Goal: Task Accomplishment & Management: Use online tool/utility

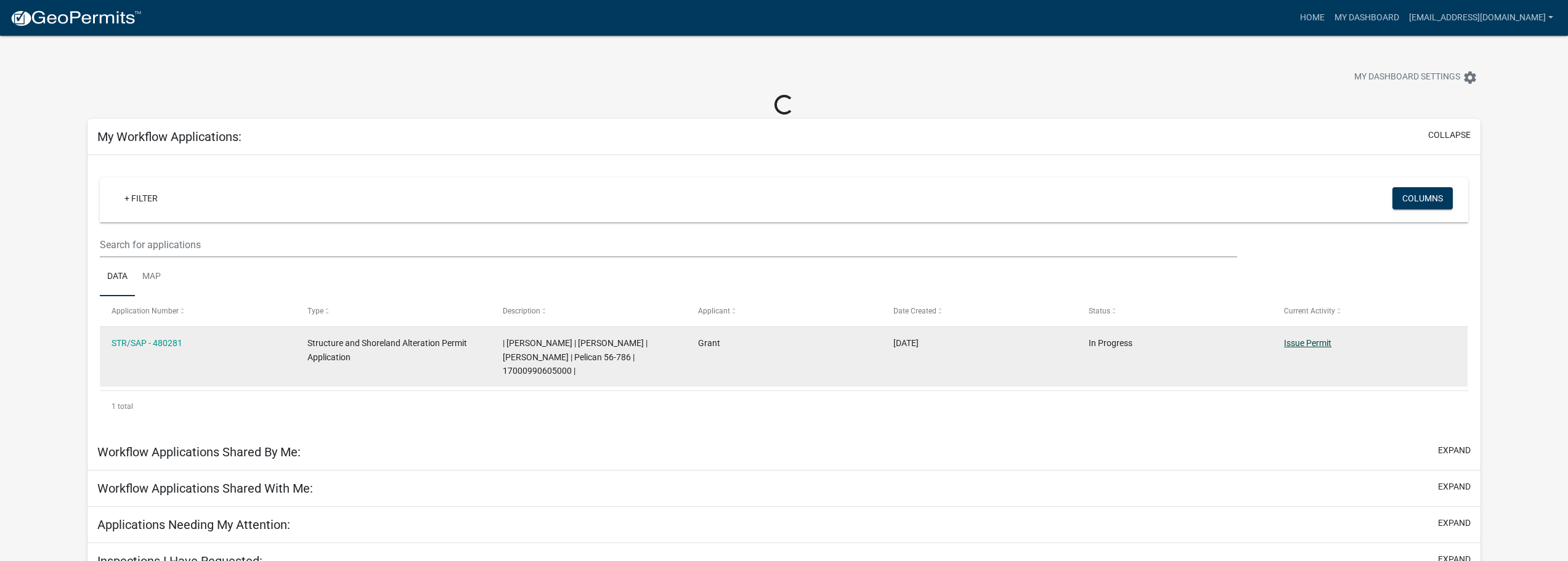
click at [1305, 345] on datatable-body-cell "Issue Permit" at bounding box center [1369, 356] width 195 height 60
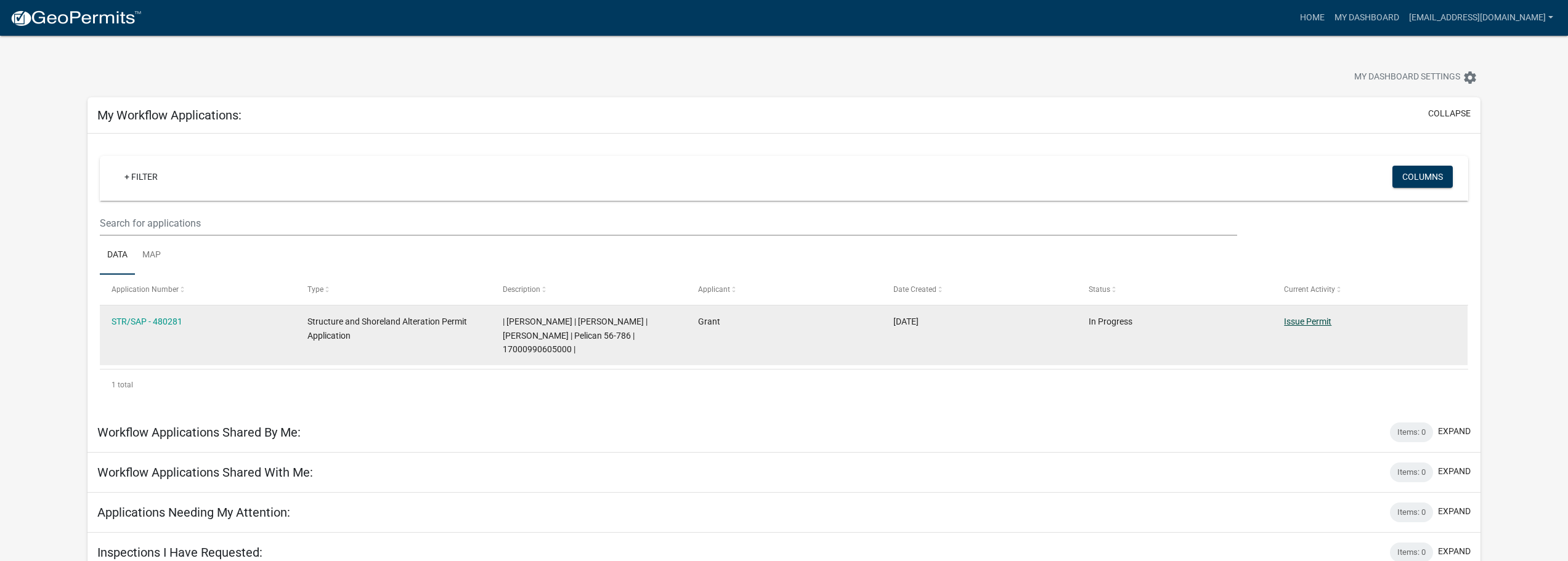
click at [1294, 319] on link "Issue Permit" at bounding box center [1308, 321] width 48 height 10
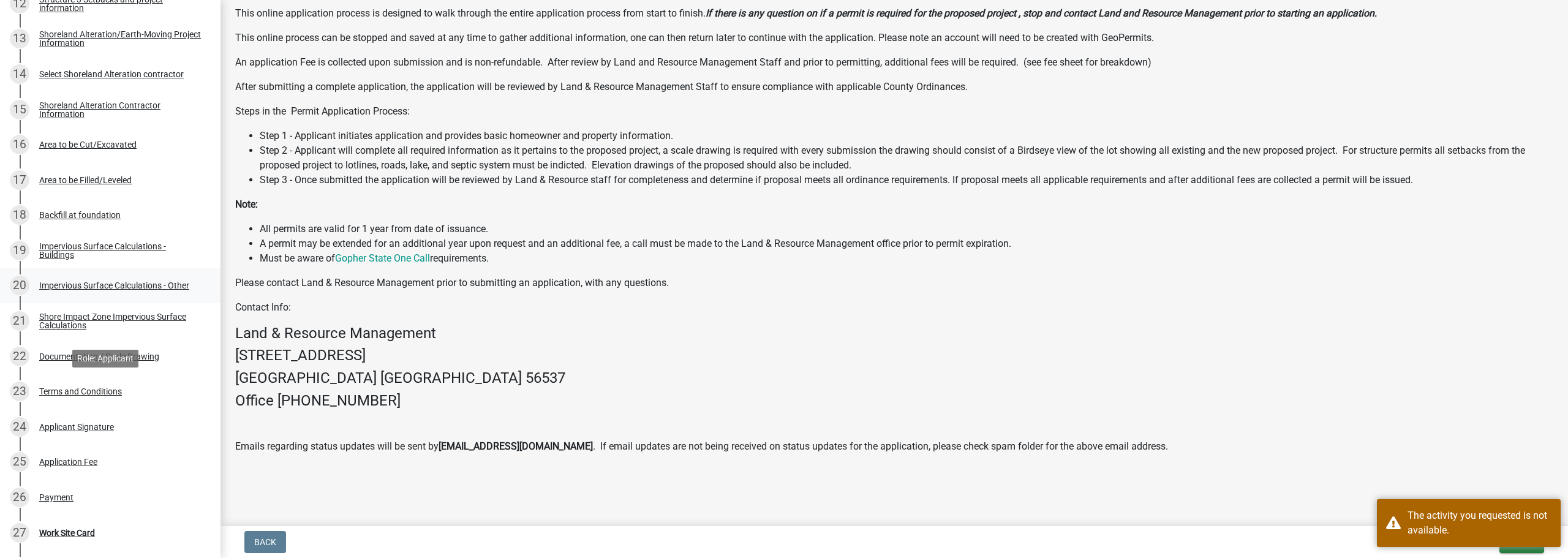
scroll to position [801, 0]
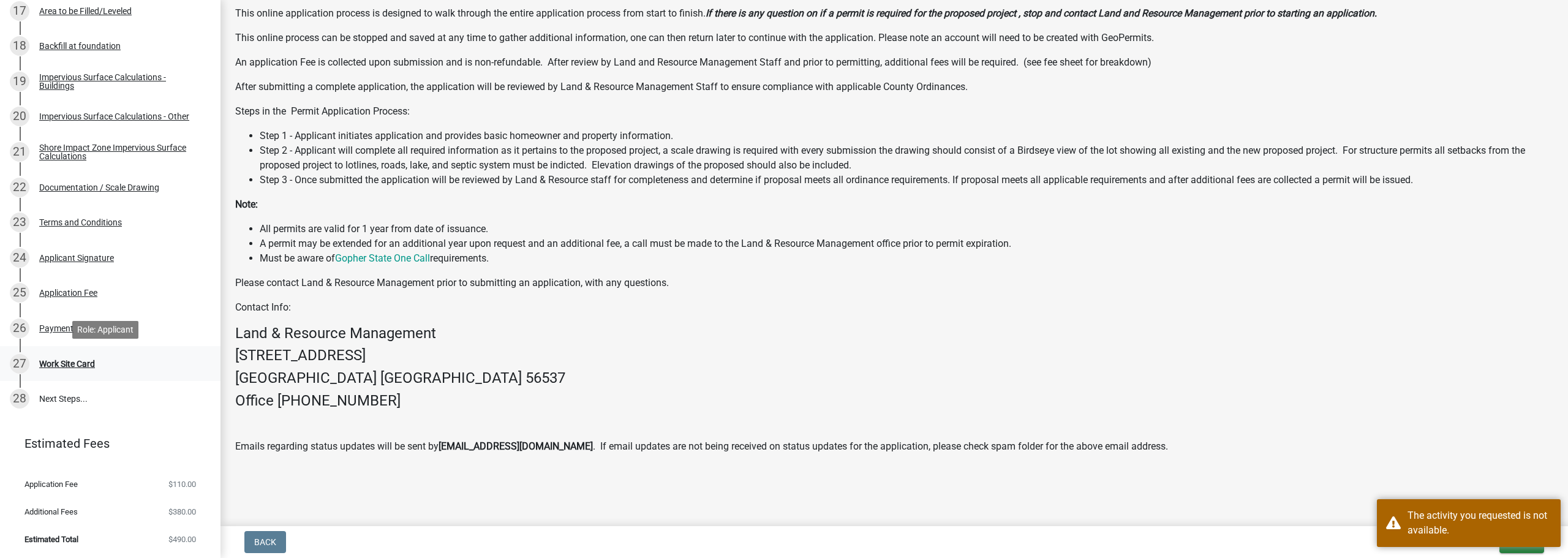
click at [72, 367] on div "Work Site Card" at bounding box center [67, 363] width 55 height 9
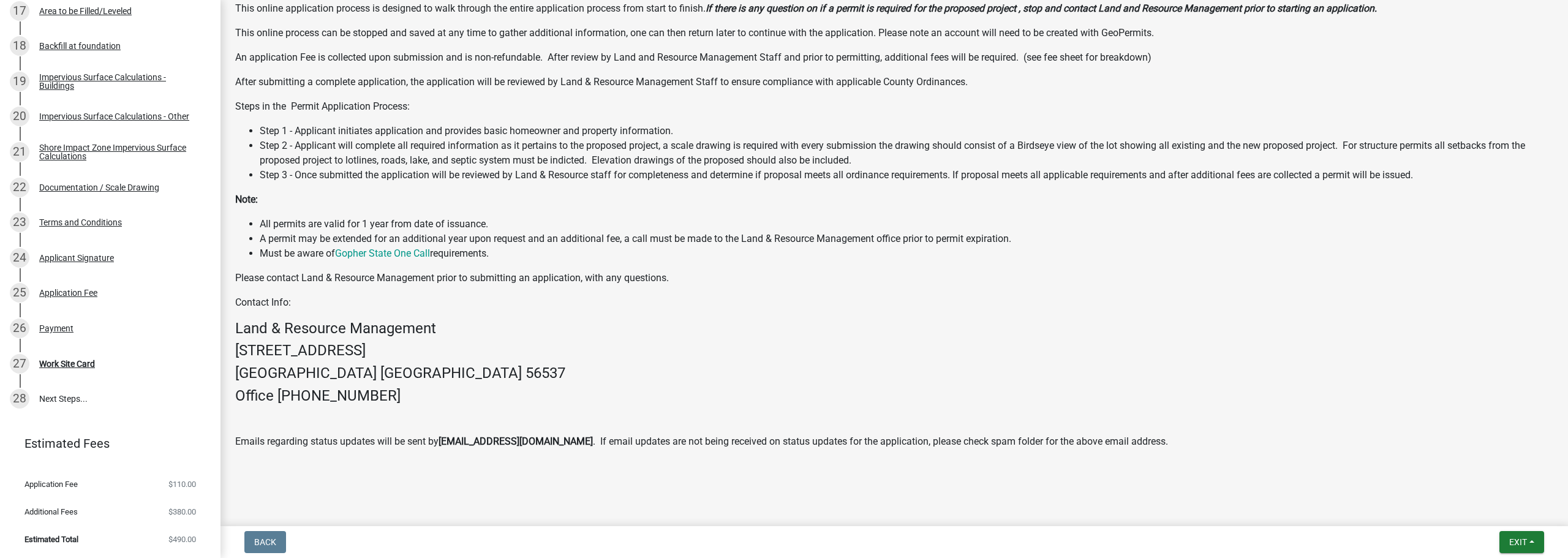
scroll to position [188, 0]
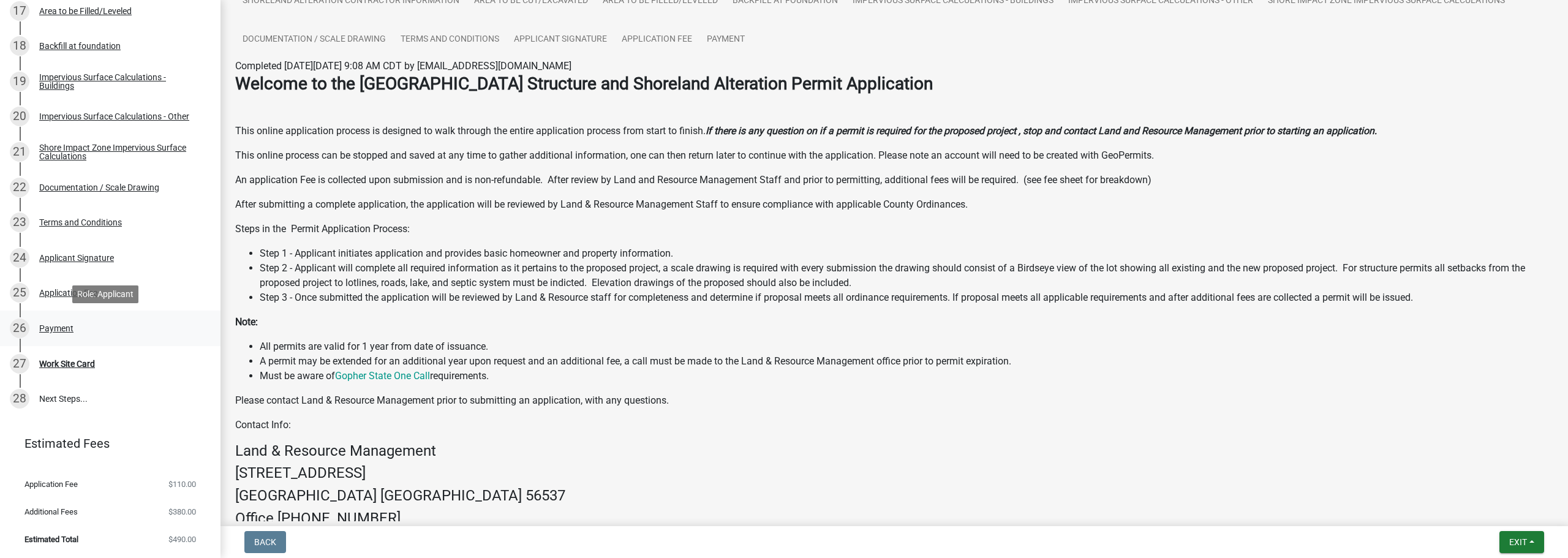
click at [55, 336] on div "26 Payment" at bounding box center [105, 328] width 191 height 20
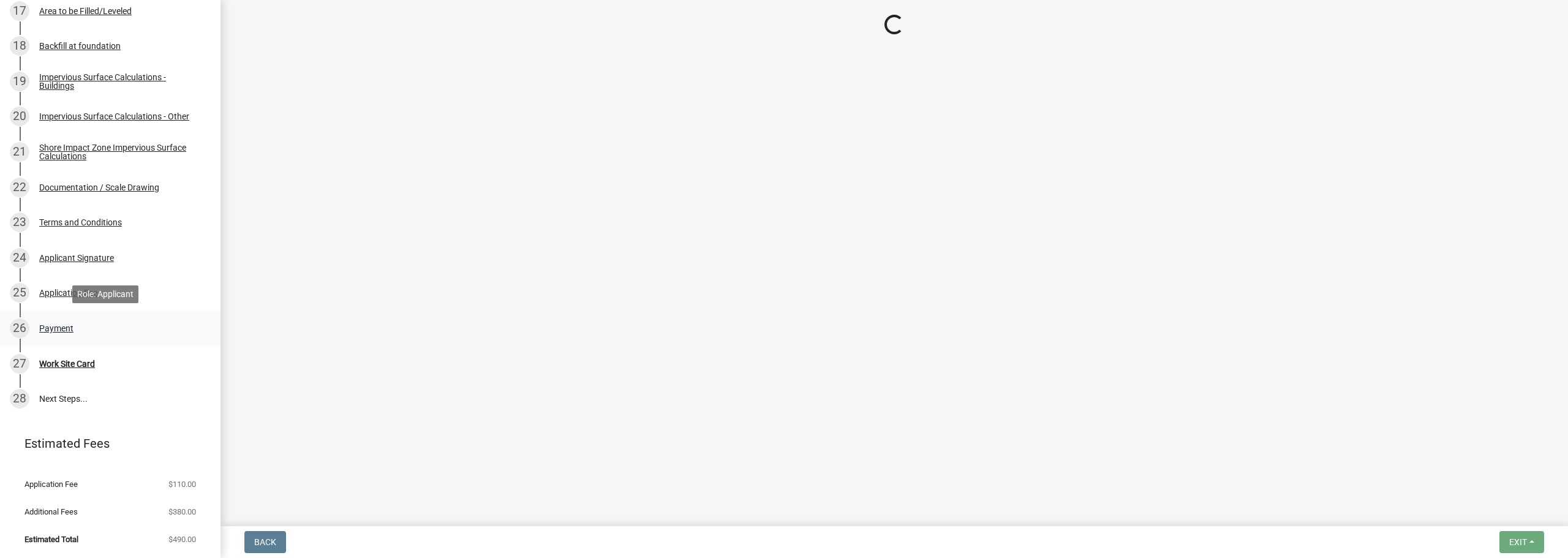
scroll to position [0, 0]
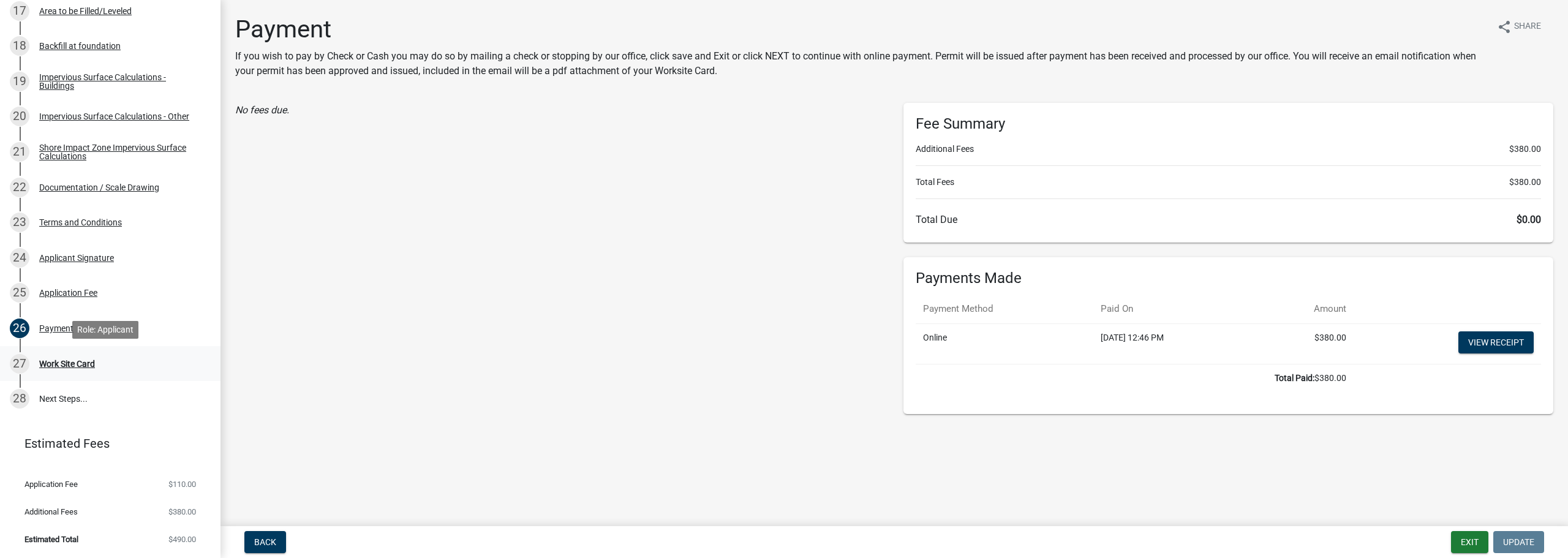
click at [38, 355] on div "27 Work Site Card" at bounding box center [105, 363] width 191 height 20
click at [64, 359] on div "Work Site Card" at bounding box center [67, 363] width 55 height 9
click at [59, 400] on link "28 Next Steps..." at bounding box center [110, 398] width 221 height 36
